Goal: Information Seeking & Learning: Learn about a topic

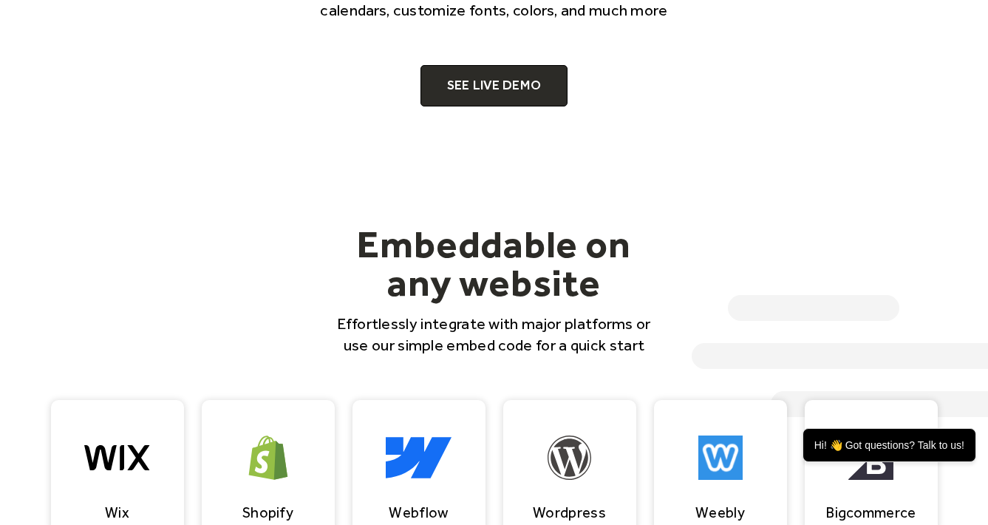
scroll to position [1076, 0]
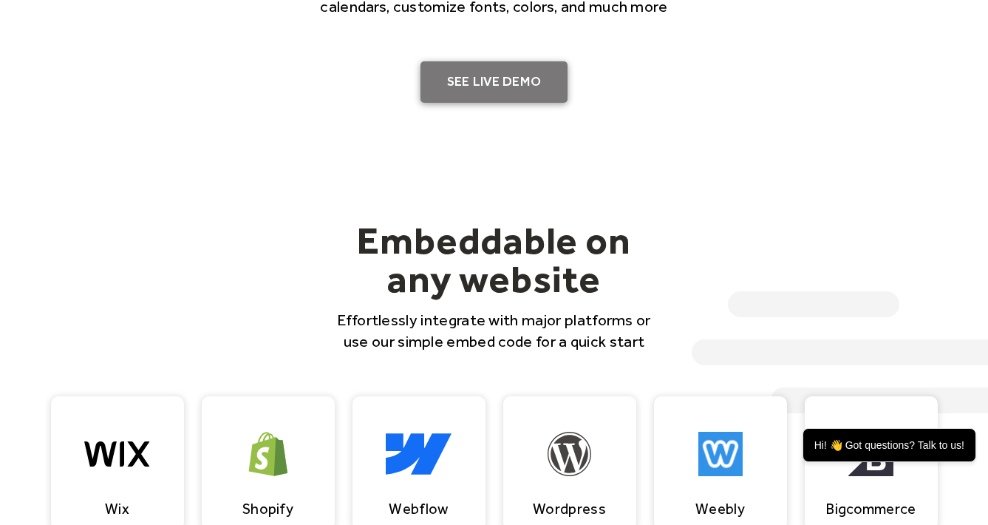
click at [515, 83] on link "SEE LIVE DEMO" at bounding box center [495, 81] width 148 height 41
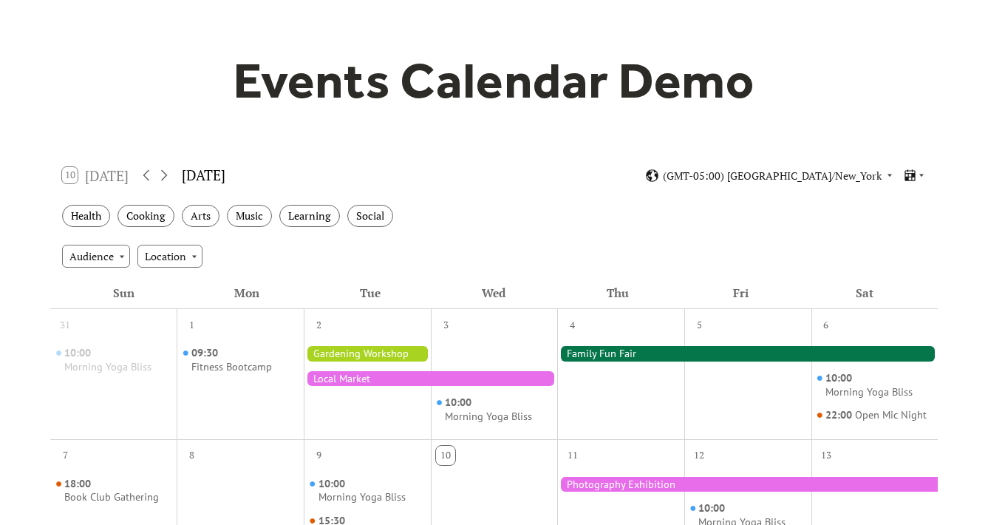
scroll to position [50, 0]
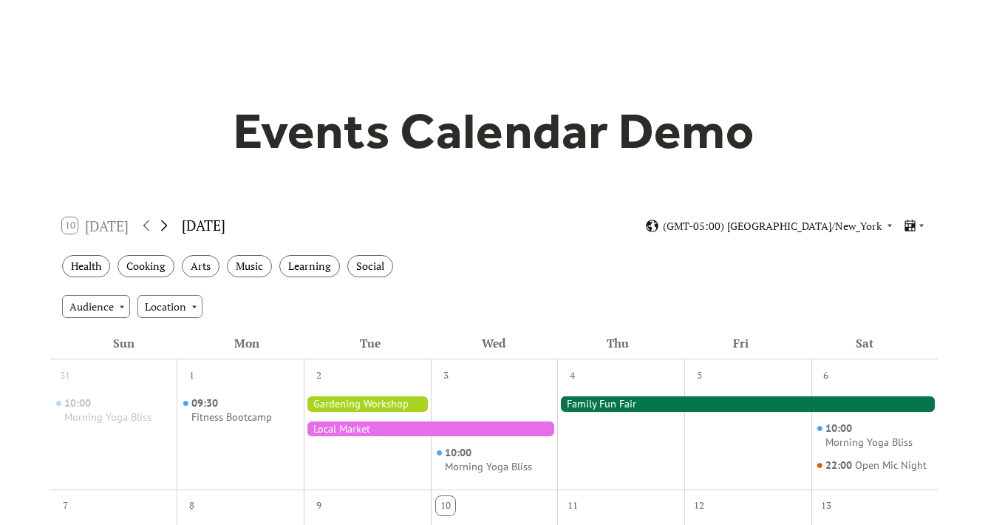
click at [167, 224] on icon at bounding box center [164, 226] width 18 height 18
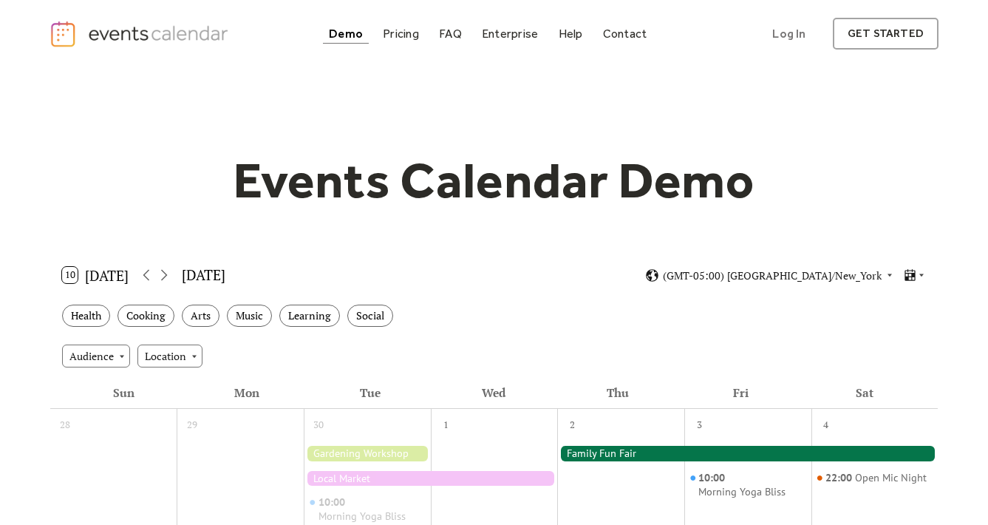
scroll to position [0, 0]
click at [405, 35] on div "Pricing" at bounding box center [401, 34] width 36 height 8
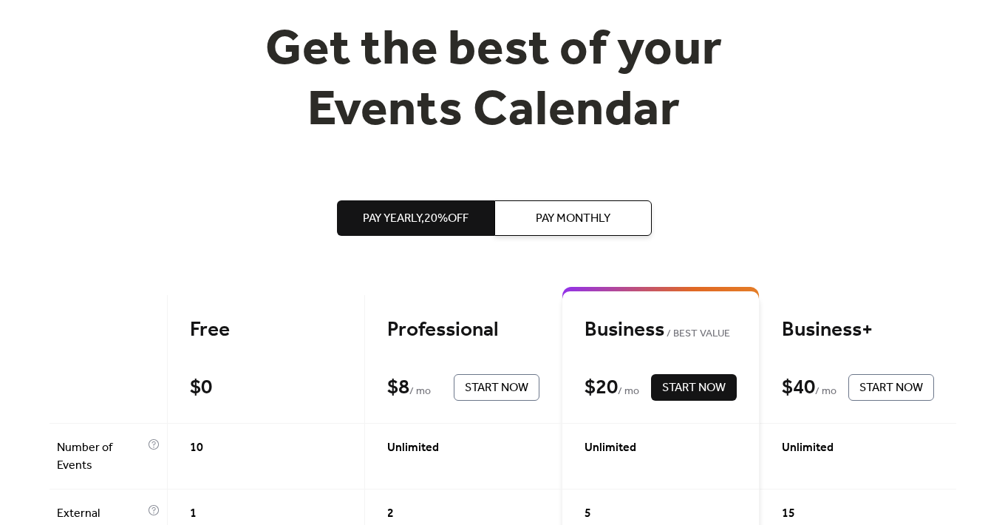
scroll to position [127, 0]
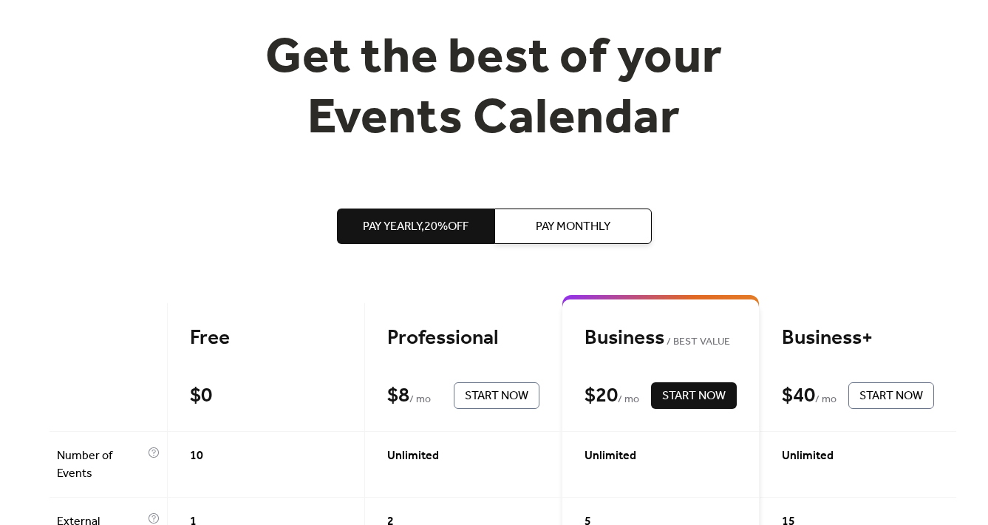
click at [579, 227] on span "Pay Monthly" at bounding box center [573, 227] width 75 height 18
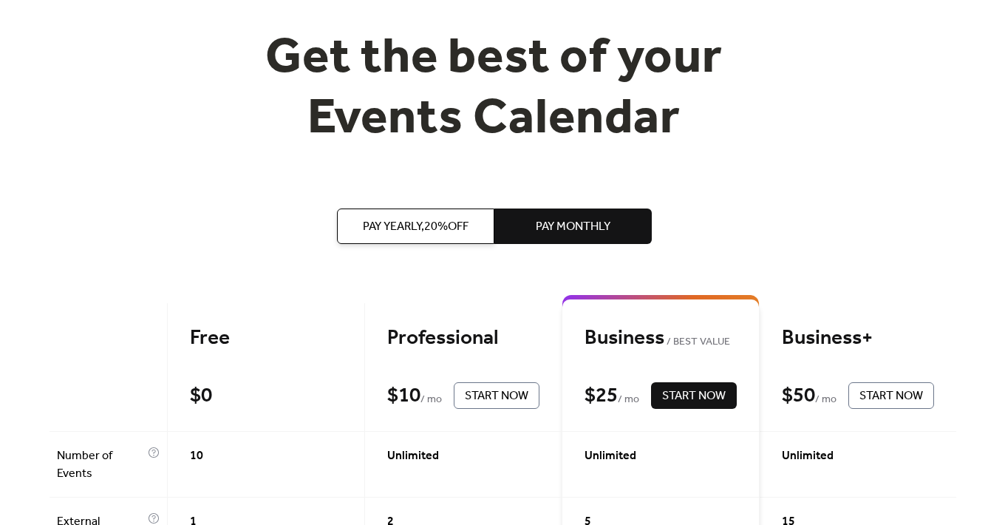
click at [432, 232] on span "Pay Yearly, 20% off" at bounding box center [416, 227] width 106 height 18
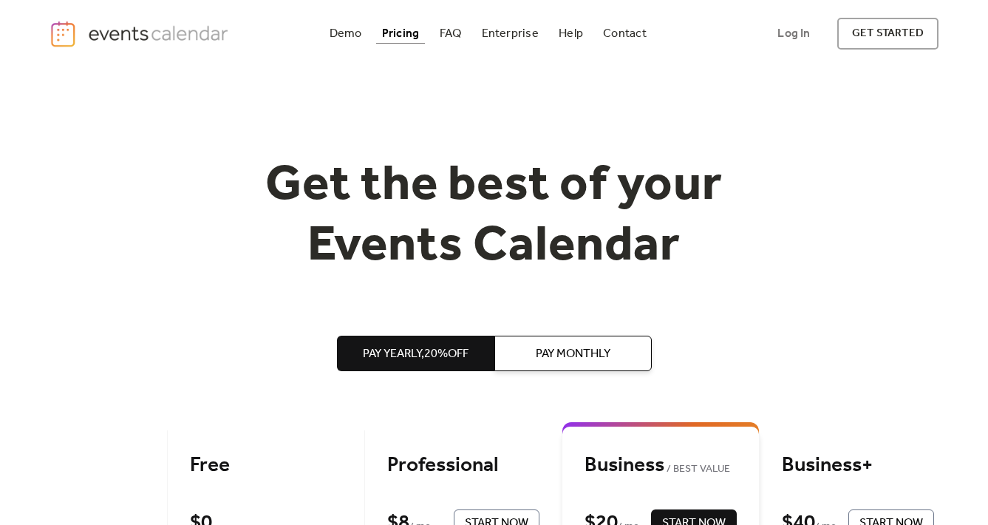
scroll to position [0, 0]
click at [351, 33] on div "Demo" at bounding box center [346, 34] width 33 height 8
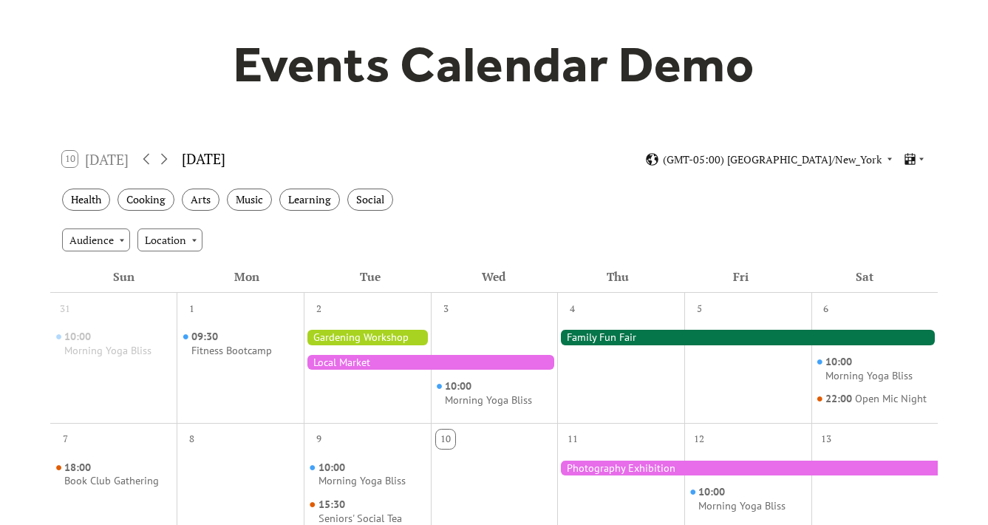
scroll to position [119, 0]
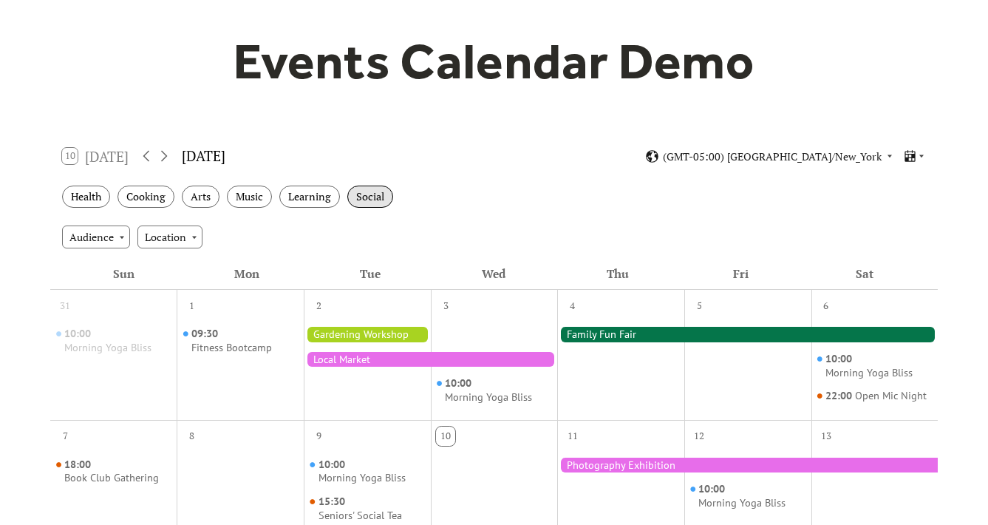
click at [376, 197] on div "Social" at bounding box center [370, 197] width 46 height 23
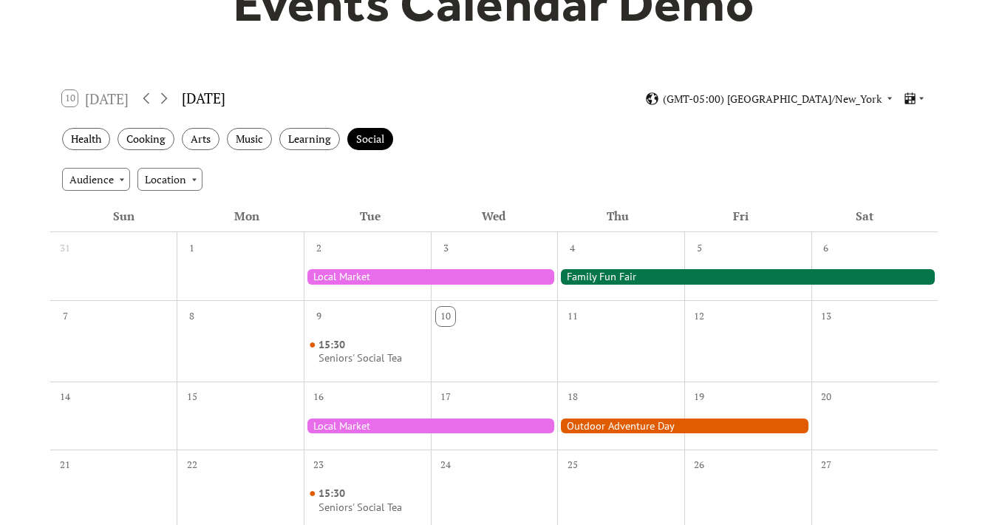
scroll to position [204, 0]
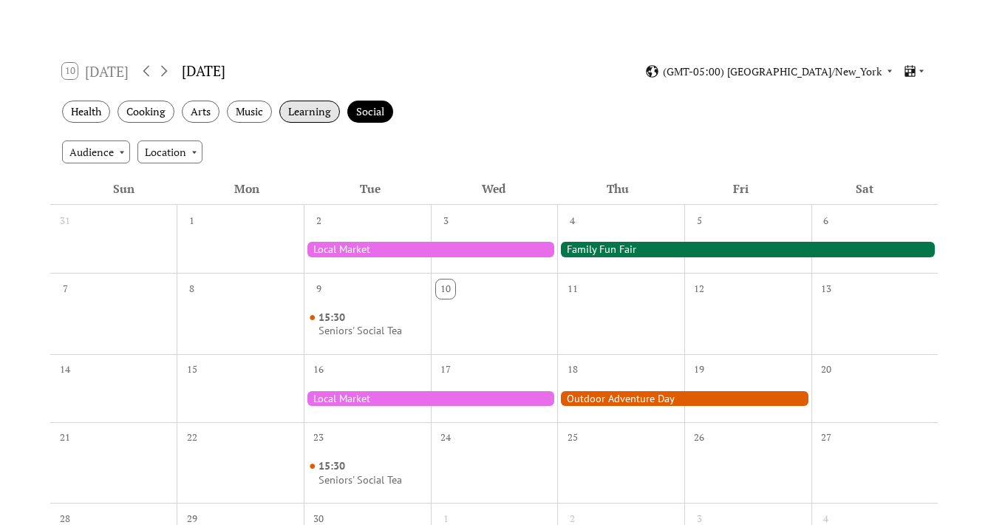
click at [308, 109] on div "Learning" at bounding box center [309, 112] width 61 height 23
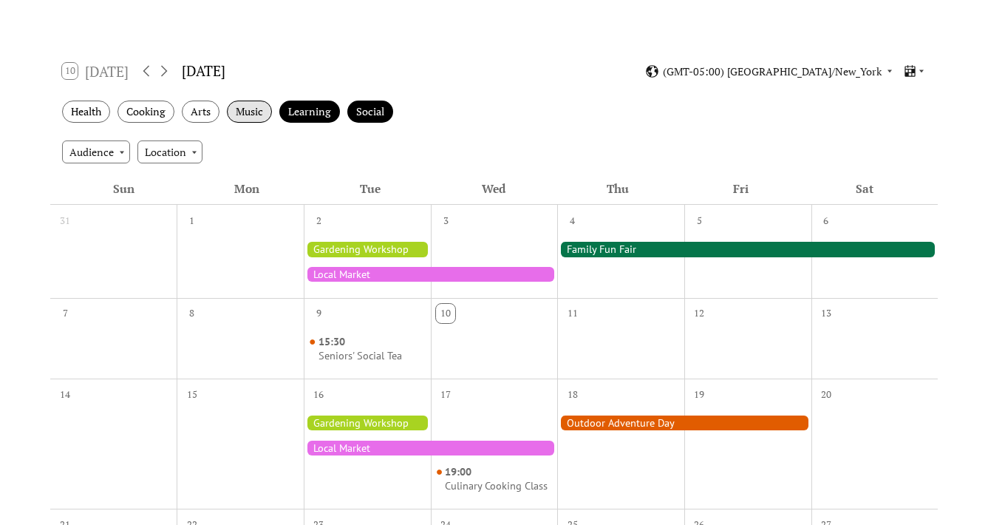
click at [248, 110] on div "Music" at bounding box center [249, 112] width 45 height 23
click at [202, 116] on div "Arts" at bounding box center [201, 112] width 38 height 23
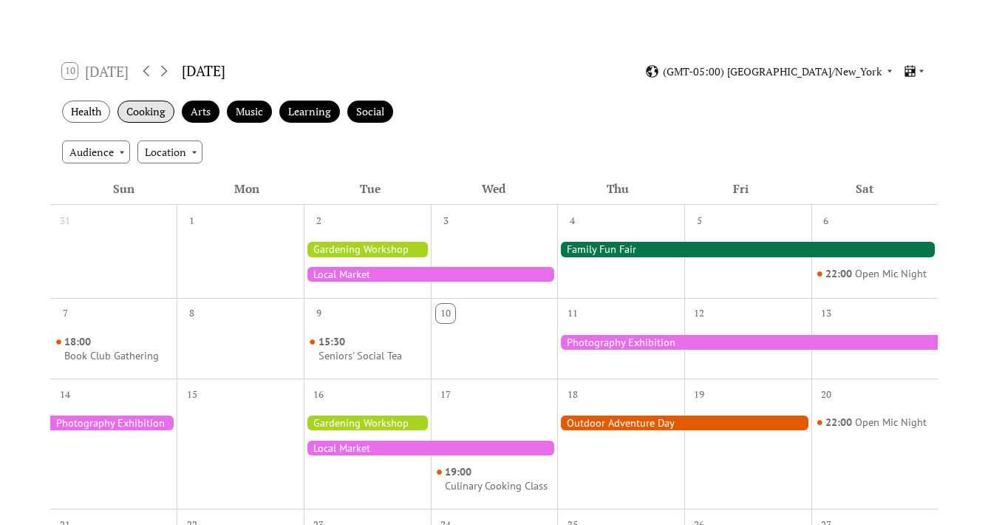
click at [149, 114] on div "Cooking" at bounding box center [146, 112] width 57 height 23
click at [90, 116] on div "Health" at bounding box center [86, 112] width 48 height 23
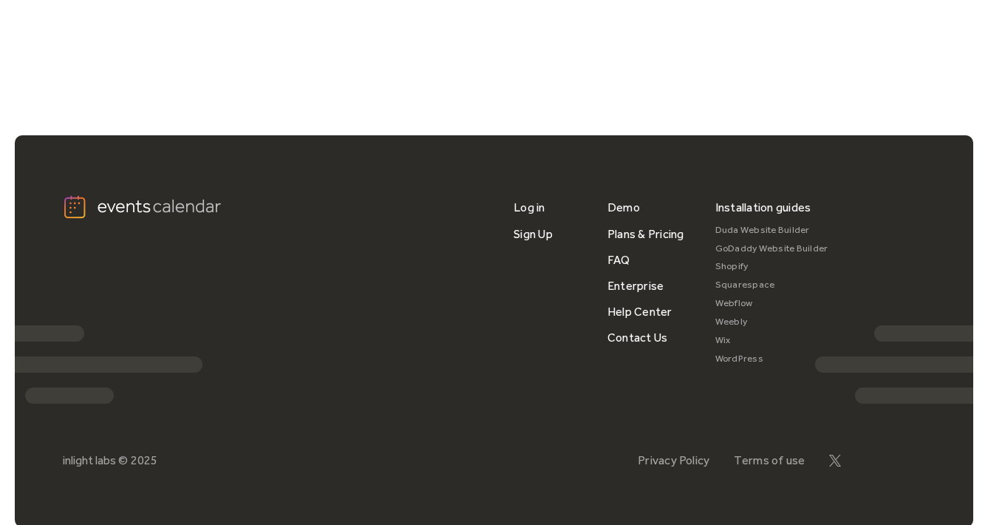
scroll to position [1240, 0]
